Goal: Find specific page/section: Find specific page/section

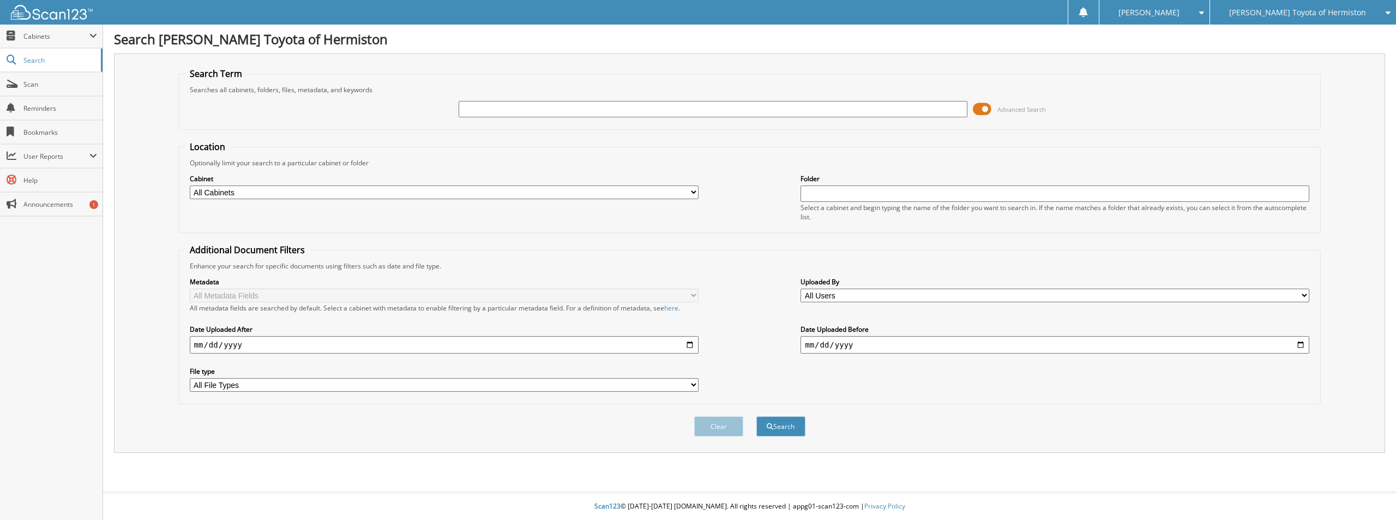
click at [1297, 13] on span "[PERSON_NAME] Toyota of Hermiston" at bounding box center [1297, 12] width 137 height 7
click at [1288, 35] on link "GMC of Hermiston" at bounding box center [1303, 34] width 186 height 19
type input "25ug111a"
click at [756, 416] on button "Search" at bounding box center [780, 426] width 49 height 20
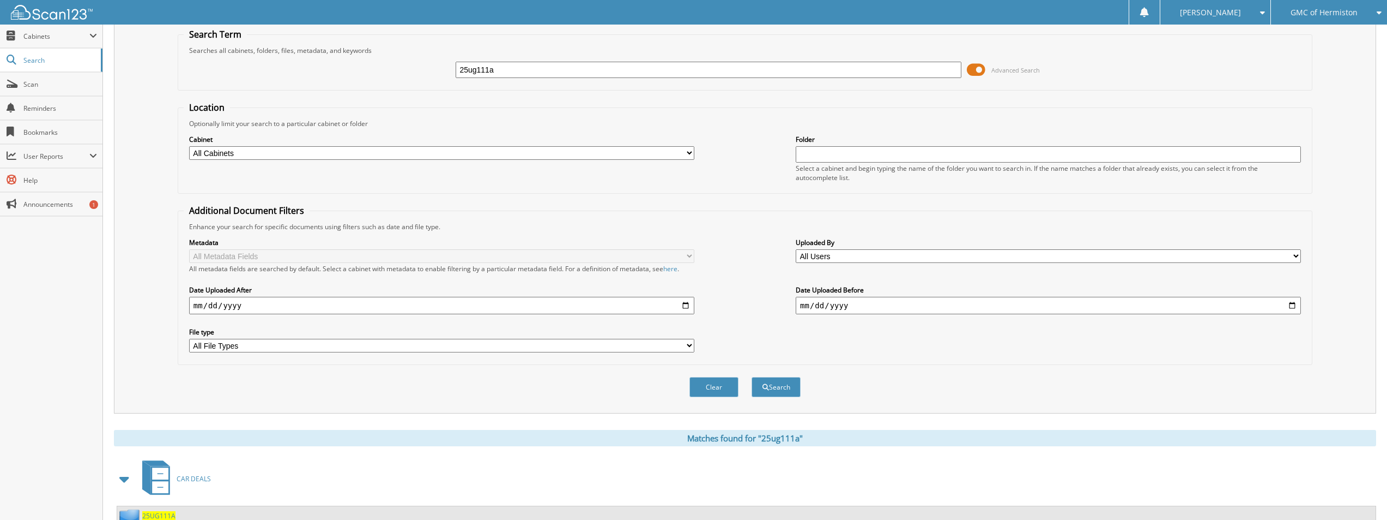
scroll to position [81, 0]
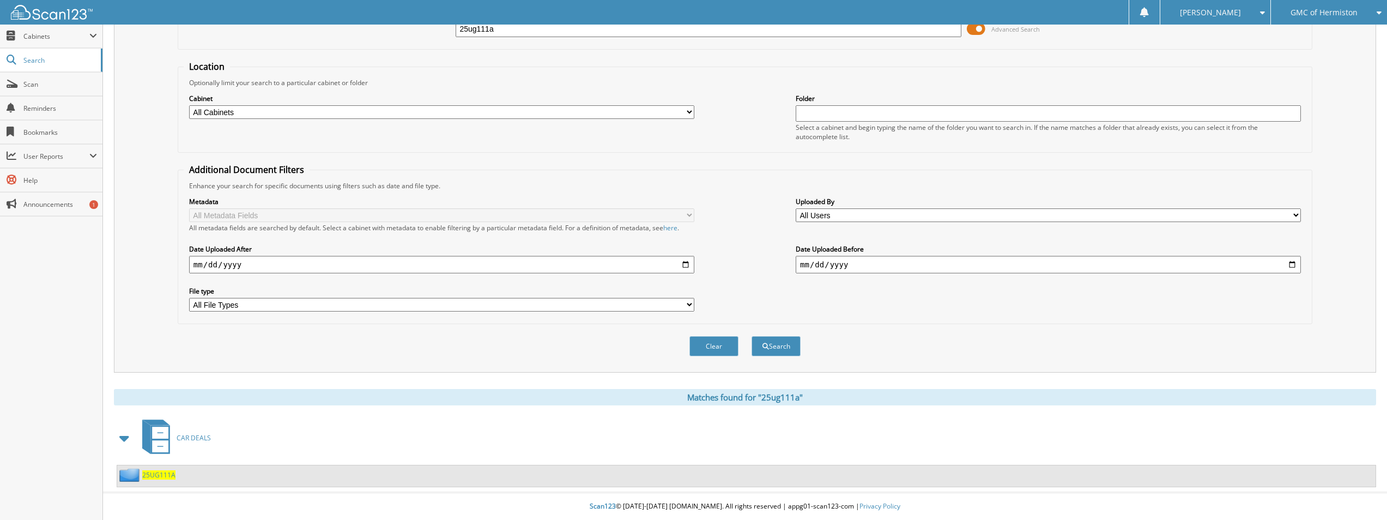
click at [153, 470] on span "25UG111A" at bounding box center [158, 474] width 33 height 9
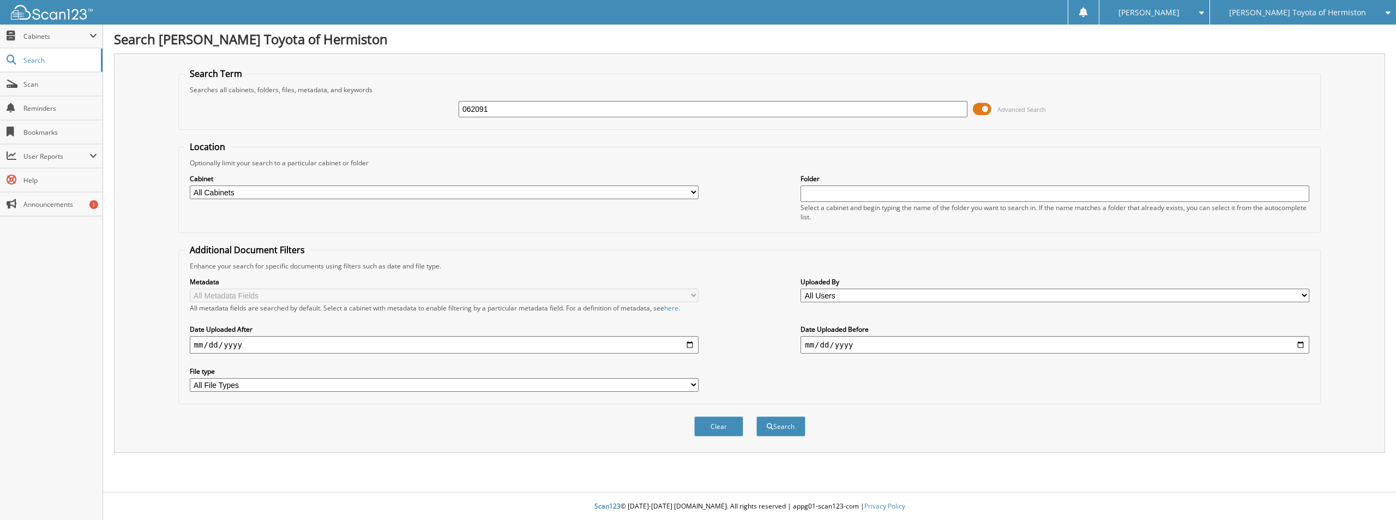
type input "062091"
click at [756, 416] on button "Search" at bounding box center [780, 426] width 49 height 20
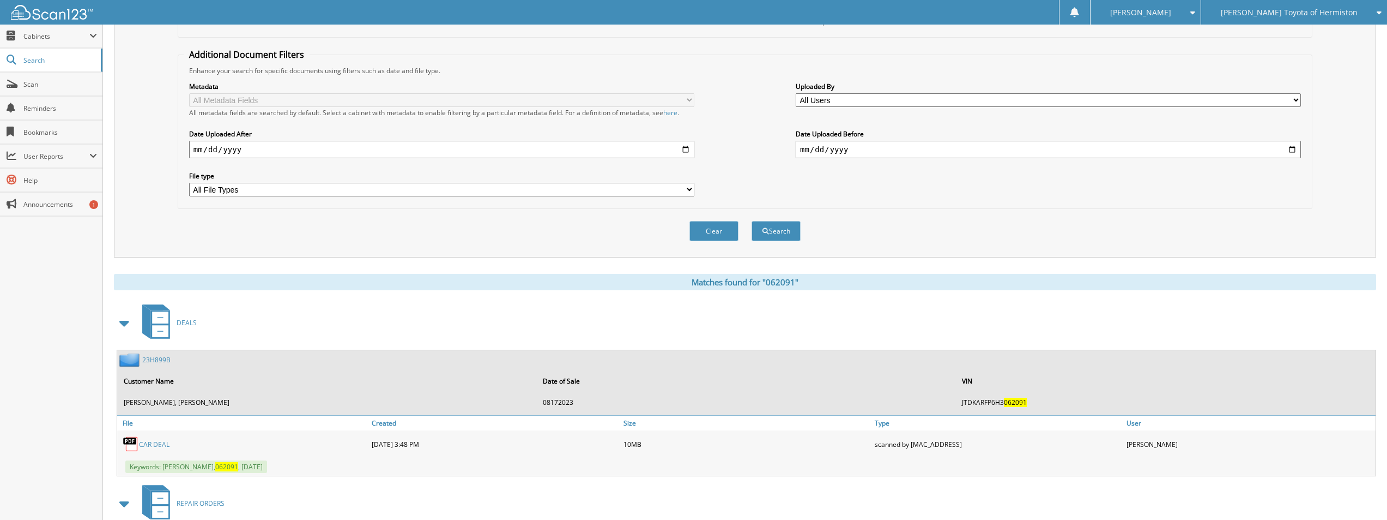
scroll to position [327, 0]
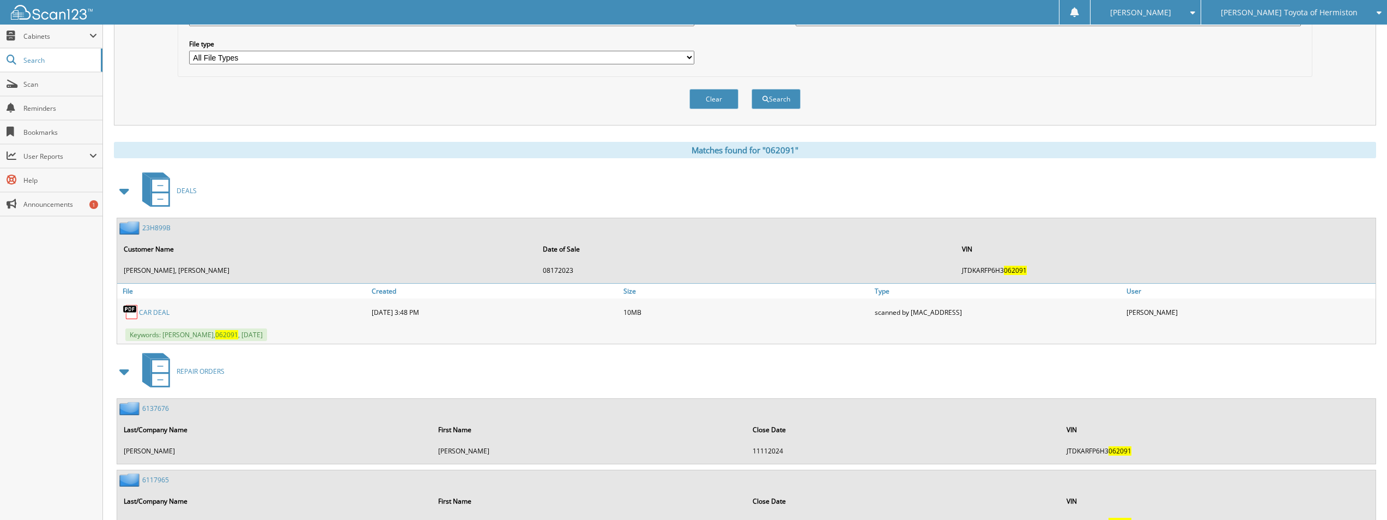
click at [156, 229] on link "23H899B" at bounding box center [156, 227] width 28 height 9
